Goal: Task Accomplishment & Management: Use online tool/utility

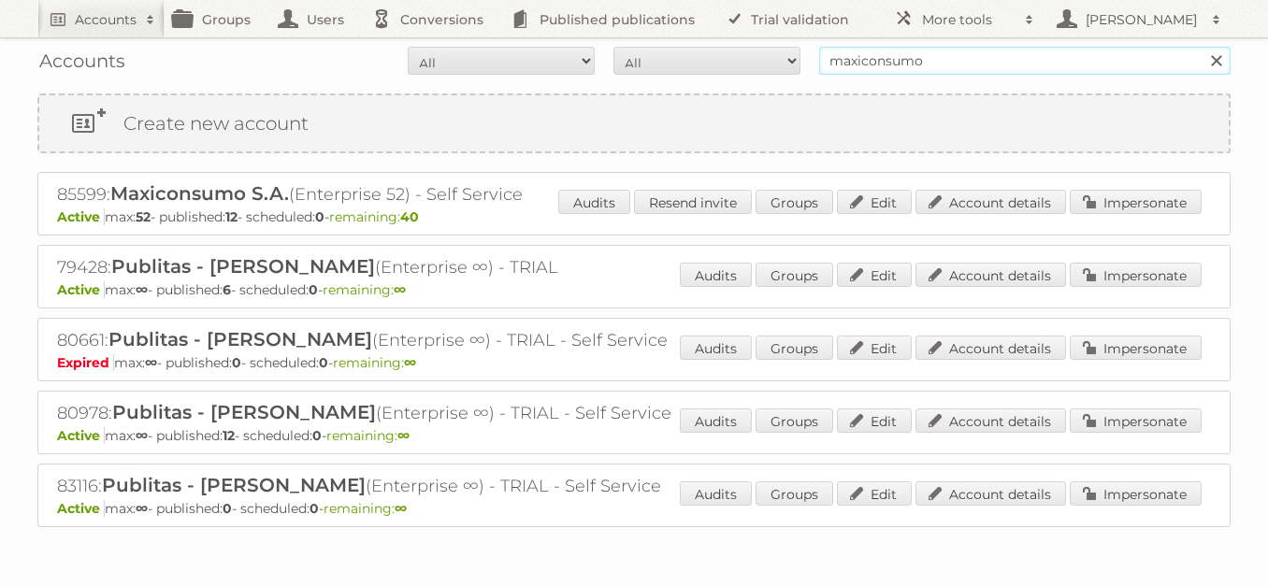
drag, startPoint x: 942, startPoint y: 63, endPoint x: 700, endPoint y: 61, distance: 241.3
click at [700, 60] on form "All Active Expired Pending All Paid Trials Self service maxiconsumo Search" at bounding box center [633, 61] width 1193 height 28
type input "rodelag"
click at [1202, 47] on input "Search" at bounding box center [1216, 61] width 28 height 28
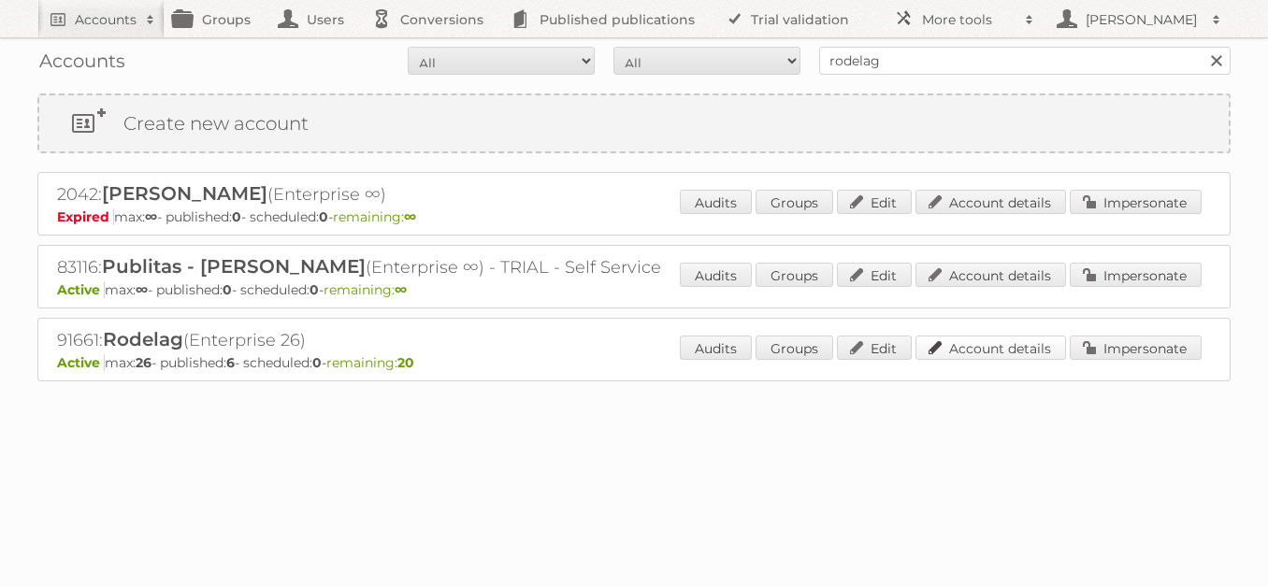
click at [991, 352] on link "Account details" at bounding box center [991, 348] width 151 height 24
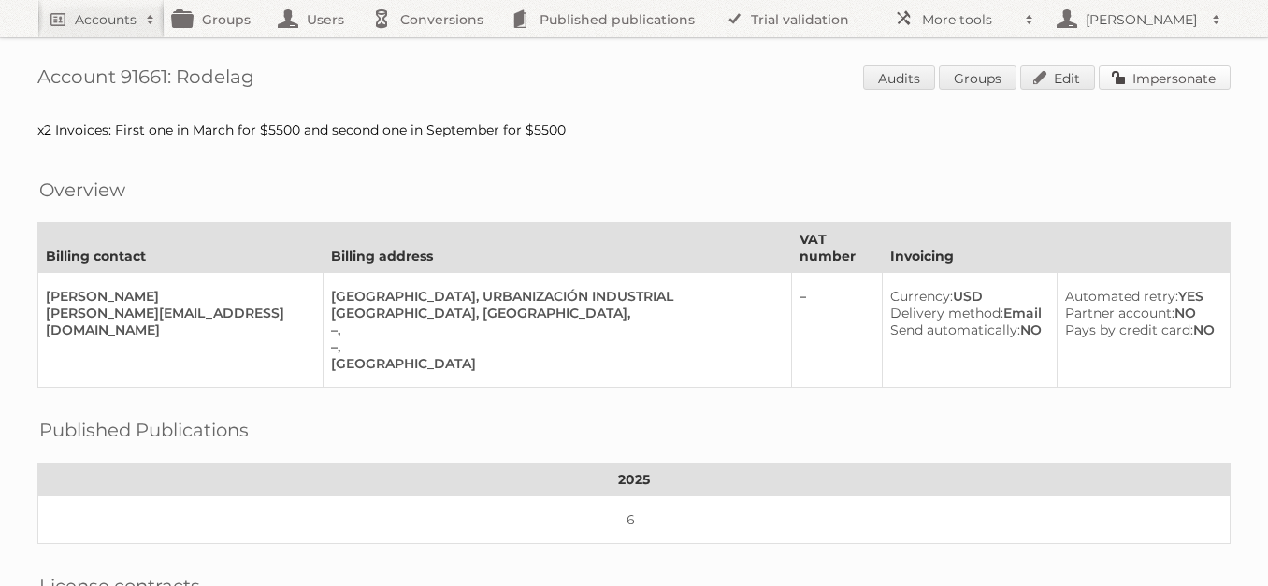
click at [1147, 78] on link "Impersonate" at bounding box center [1165, 77] width 132 height 24
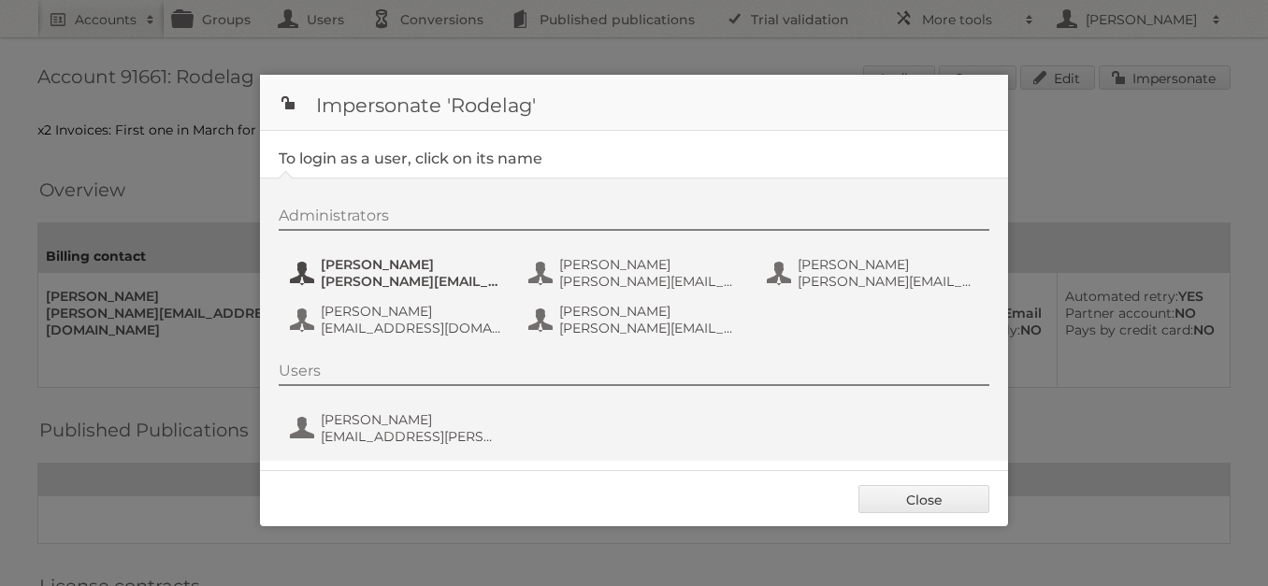
click at [376, 266] on span "[PERSON_NAME]" at bounding box center [411, 264] width 181 height 17
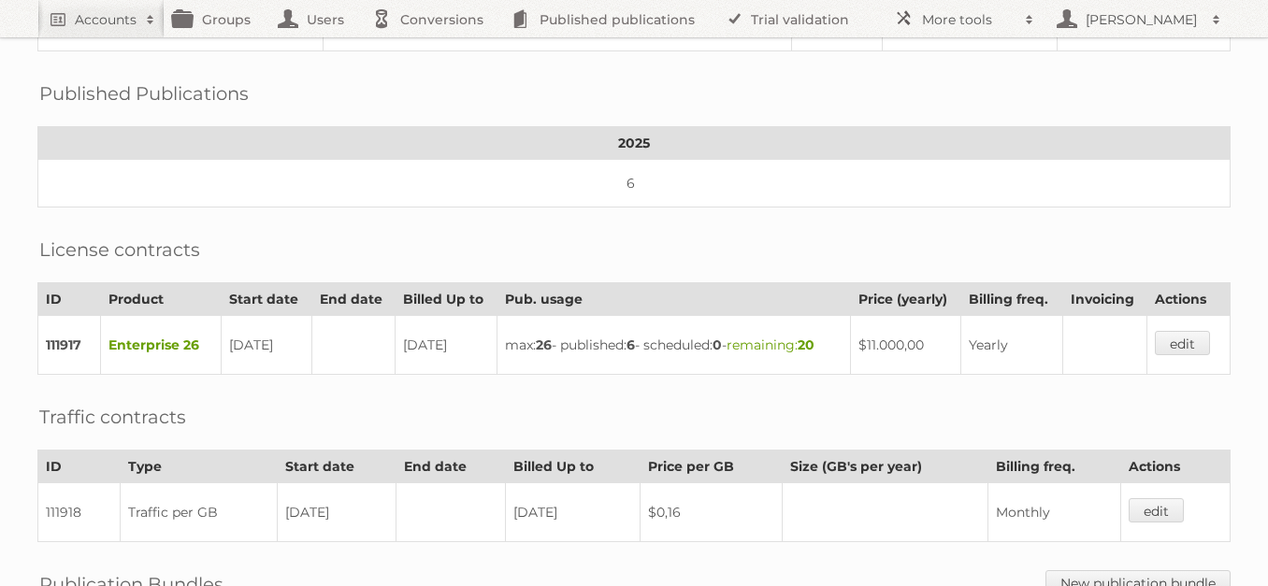
scroll to position [586, 0]
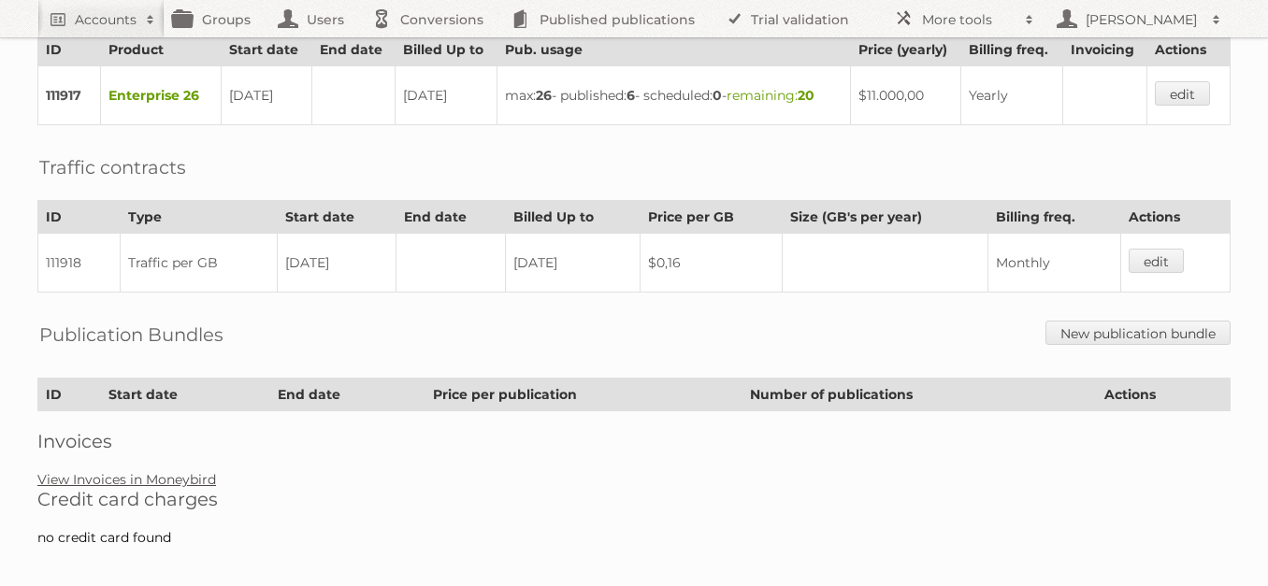
click at [170, 471] on link "View Invoices in Moneybird" at bounding box center [126, 479] width 179 height 17
